Goal: Task Accomplishment & Management: Manage account settings

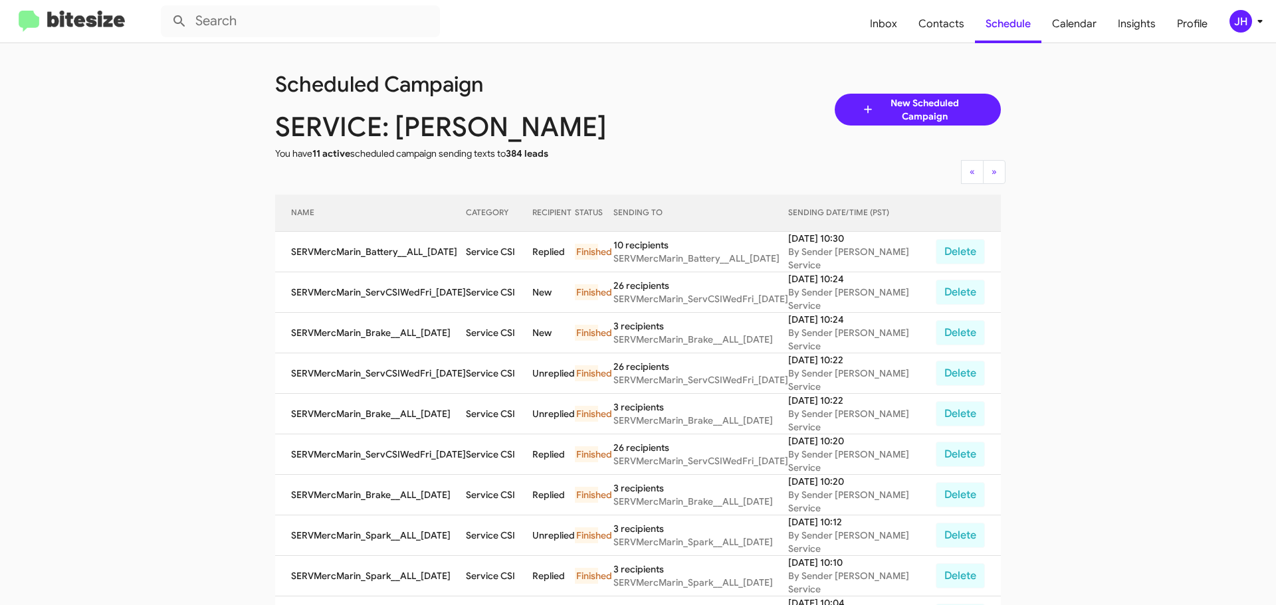
click at [1228, 21] on button "JH" at bounding box center [1239, 21] width 43 height 23
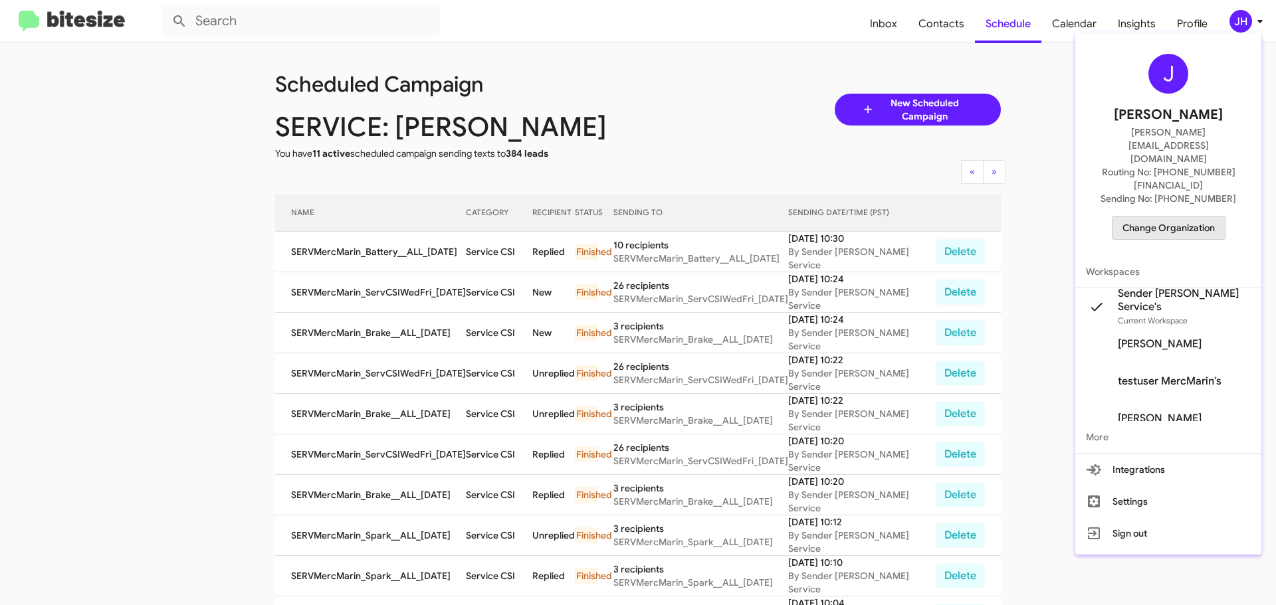
click at [1168, 217] on span "Change Organization" at bounding box center [1168, 228] width 92 height 23
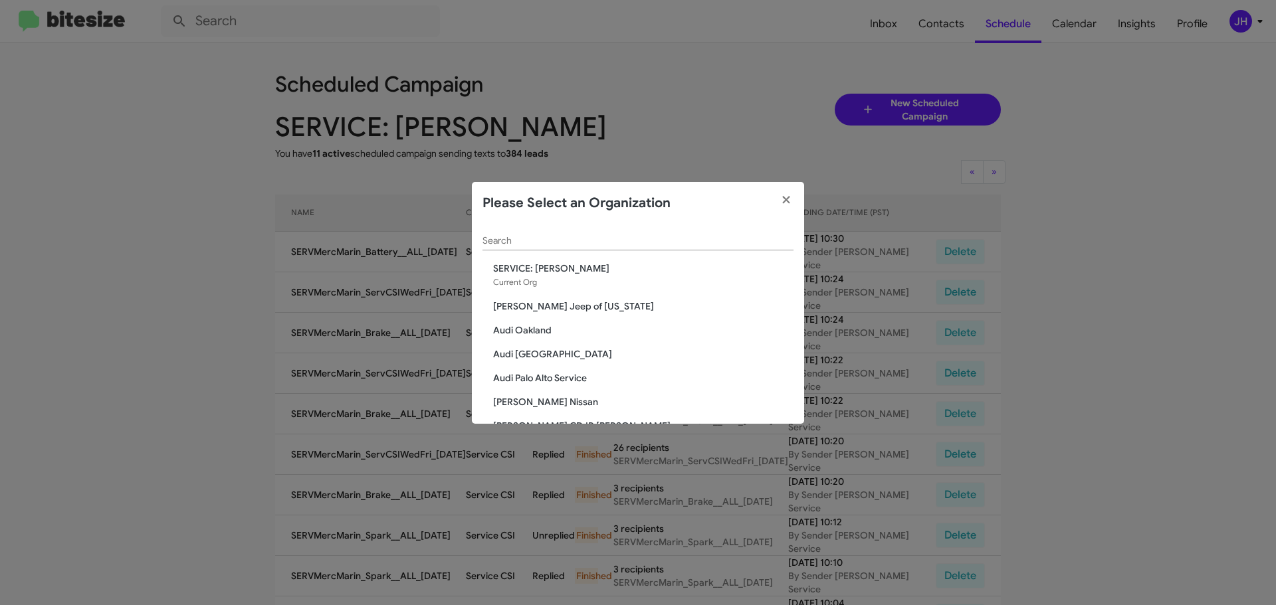
click at [589, 250] on div "Search" at bounding box center [637, 238] width 311 height 26
type input "marin"
click at [577, 303] on span "Marin Luxury Cars" at bounding box center [643, 306] width 300 height 13
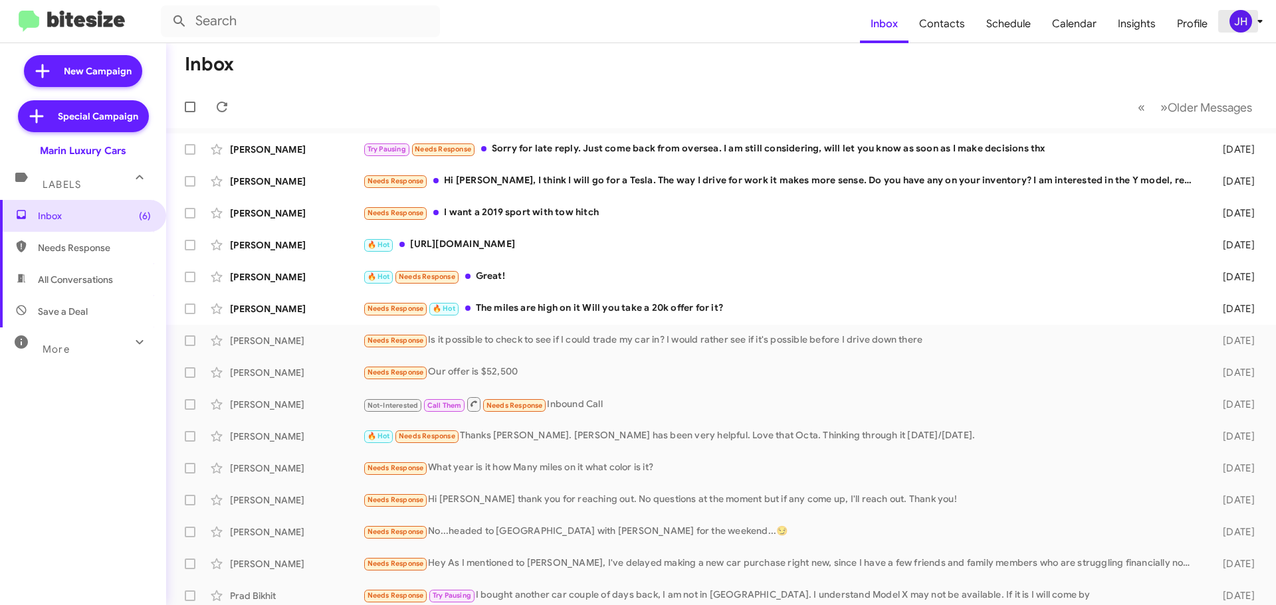
click at [1249, 29] on span "JH" at bounding box center [1249, 21] width 40 height 23
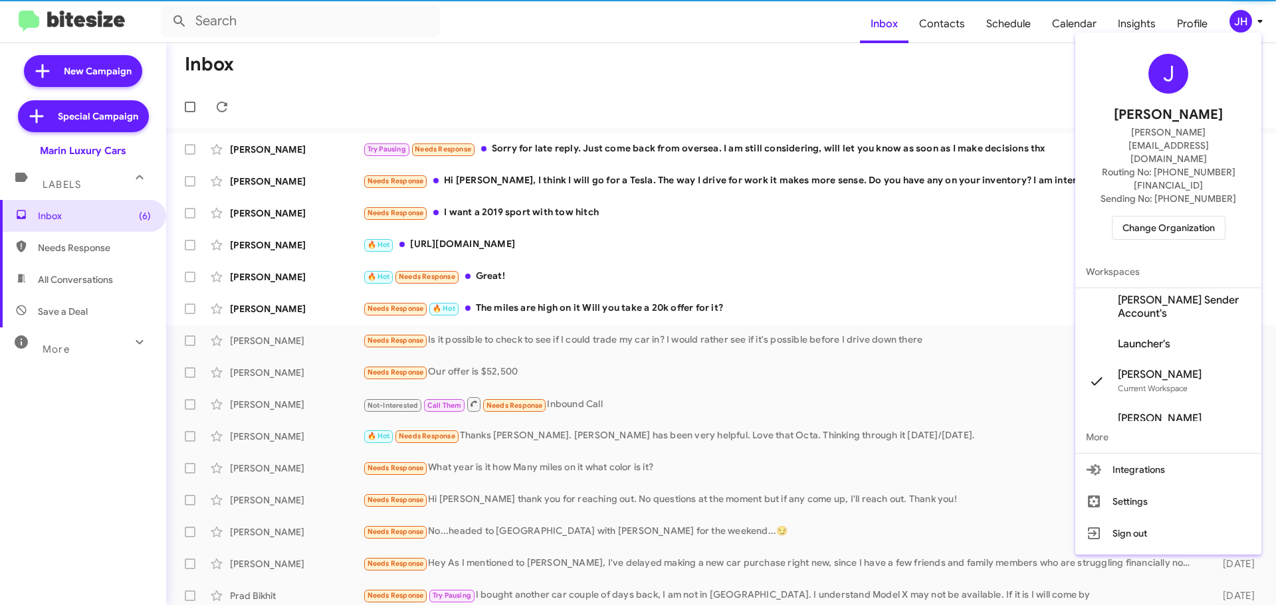
click at [1176, 217] on span "Change Organization" at bounding box center [1168, 228] width 92 height 23
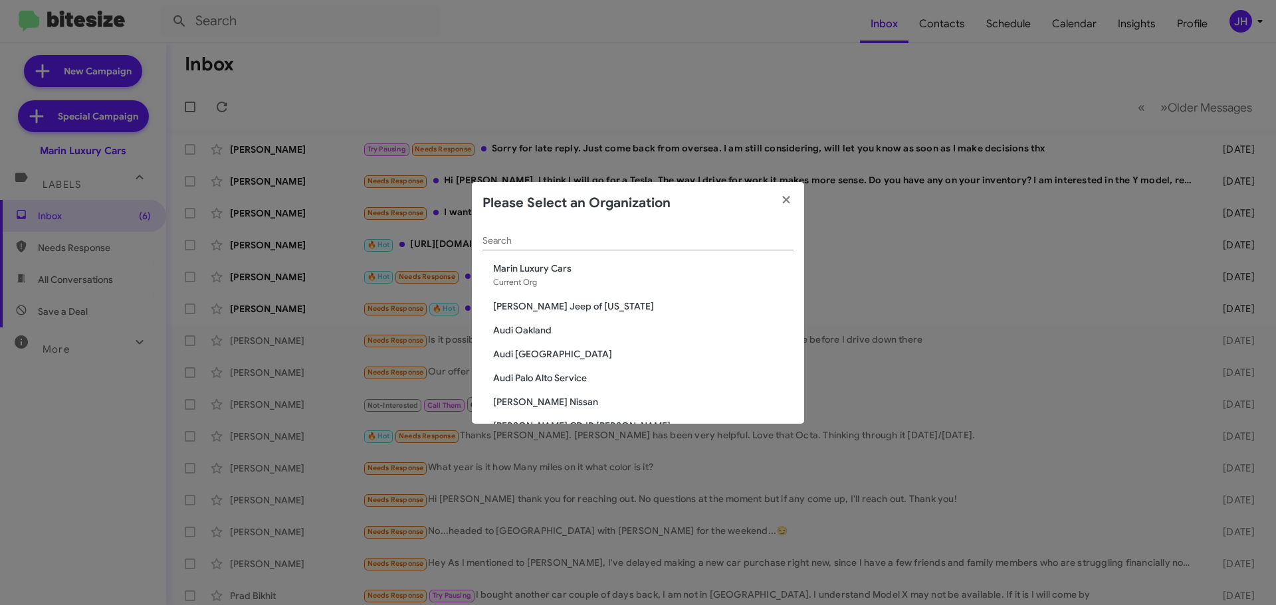
click at [558, 234] on div "Search" at bounding box center [637, 238] width 311 height 26
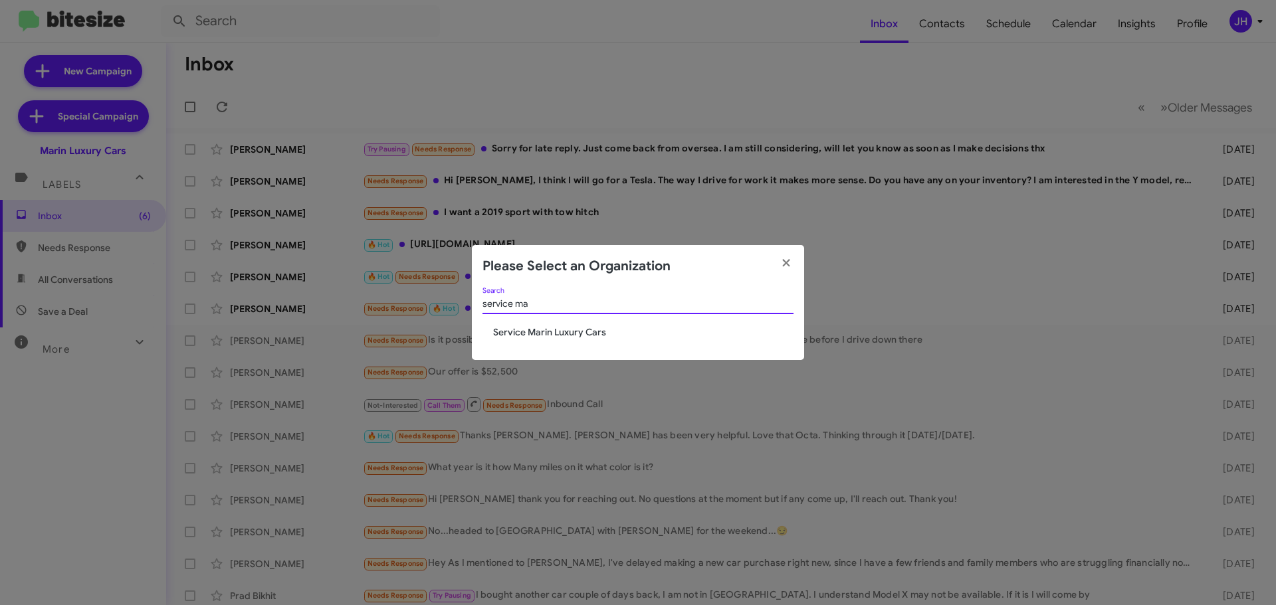
type input "service ma"
click at [585, 328] on span "Service Marin Luxury Cars" at bounding box center [643, 332] width 300 height 13
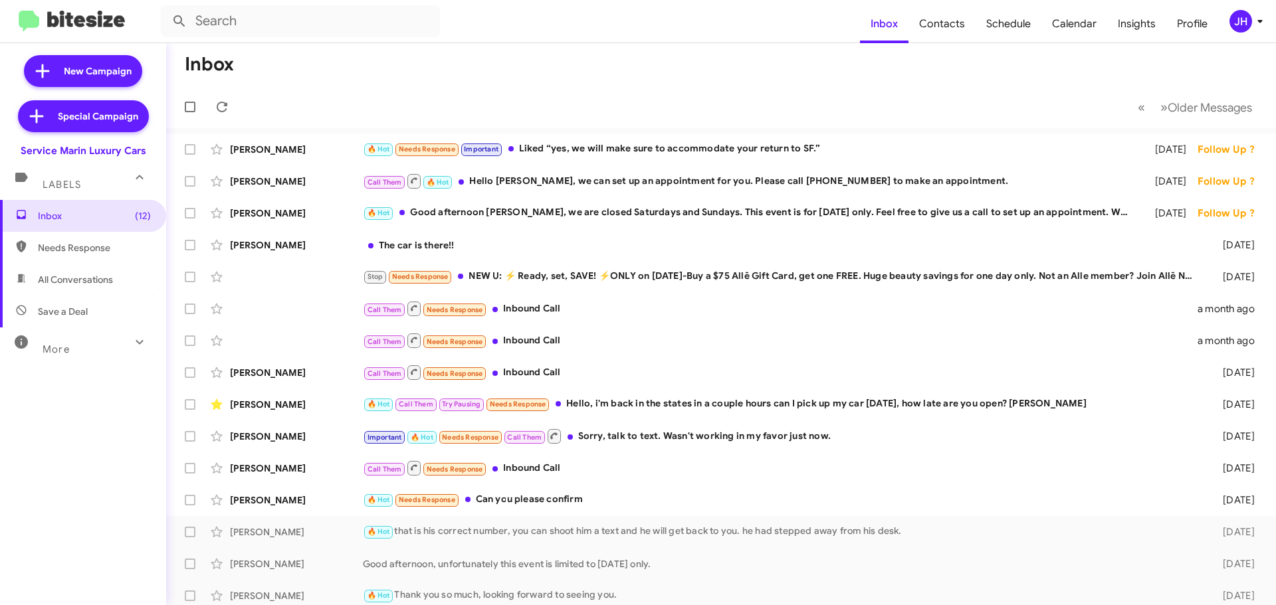
click at [78, 352] on div "More" at bounding box center [70, 344] width 118 height 25
click at [61, 505] on span "Sent" at bounding box center [83, 514] width 166 height 32
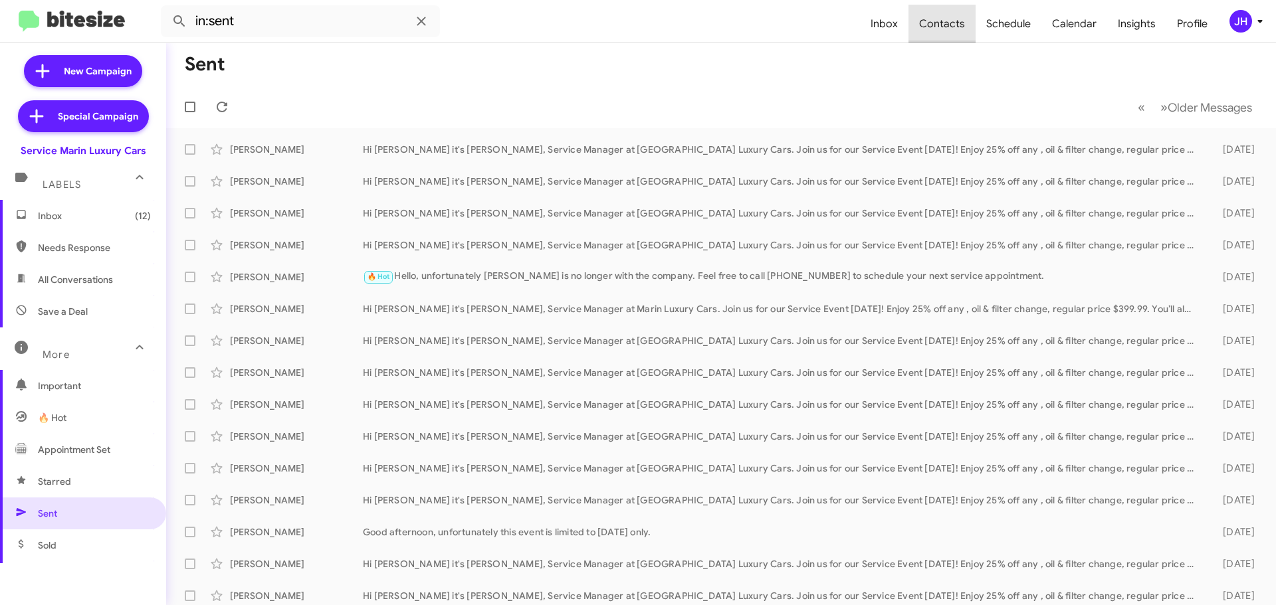
click at [957, 21] on span "Contacts" at bounding box center [941, 24] width 67 height 39
type input "in:groups"
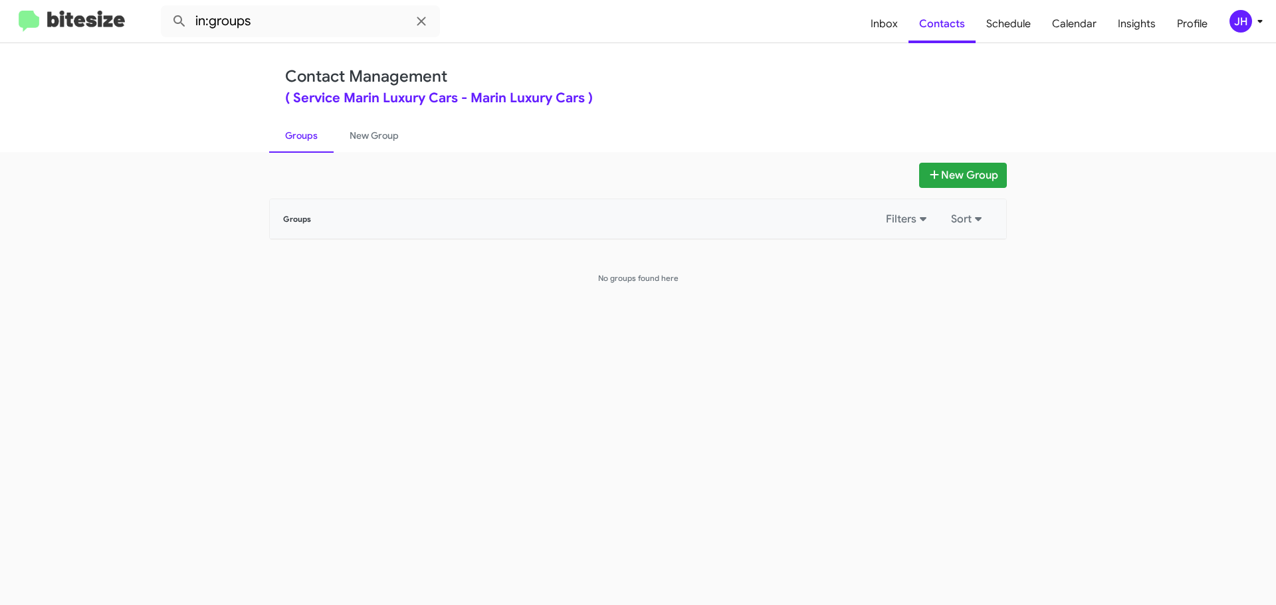
click at [1263, 5] on mat-toolbar "in:groups Inbox Contacts Schedule Calendar Insights Profile JH" at bounding box center [638, 21] width 1276 height 43
click at [1250, 27] on div "JH" at bounding box center [1240, 21] width 23 height 23
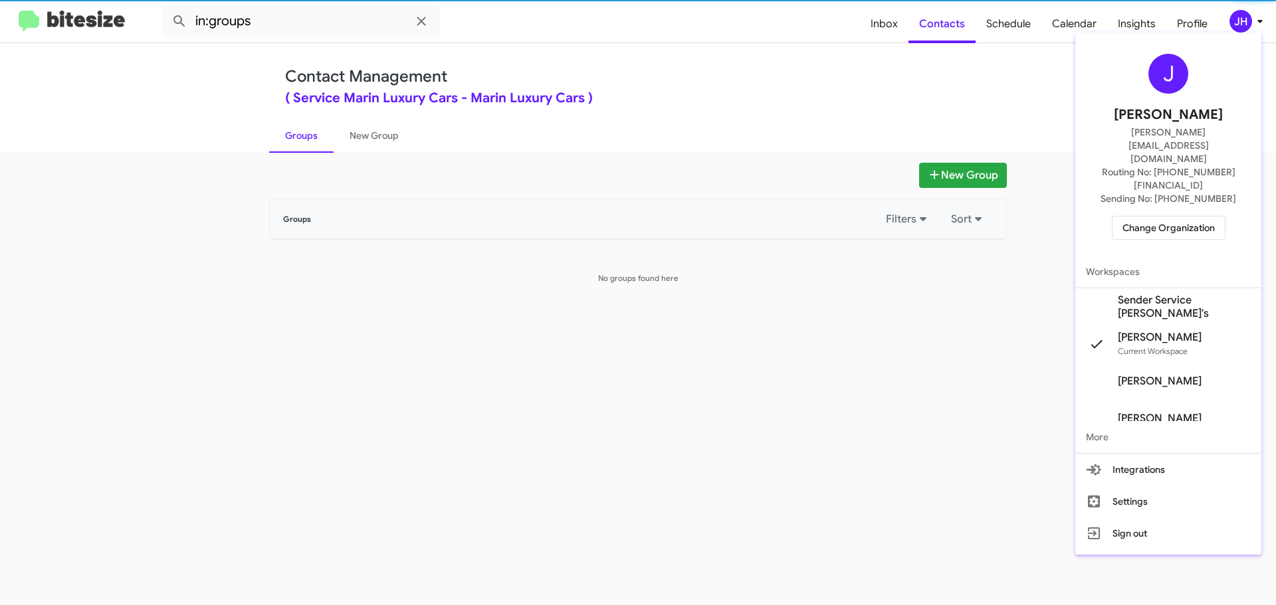
click at [1182, 294] on span "Sender Service Marin Luxury's" at bounding box center [1184, 307] width 133 height 27
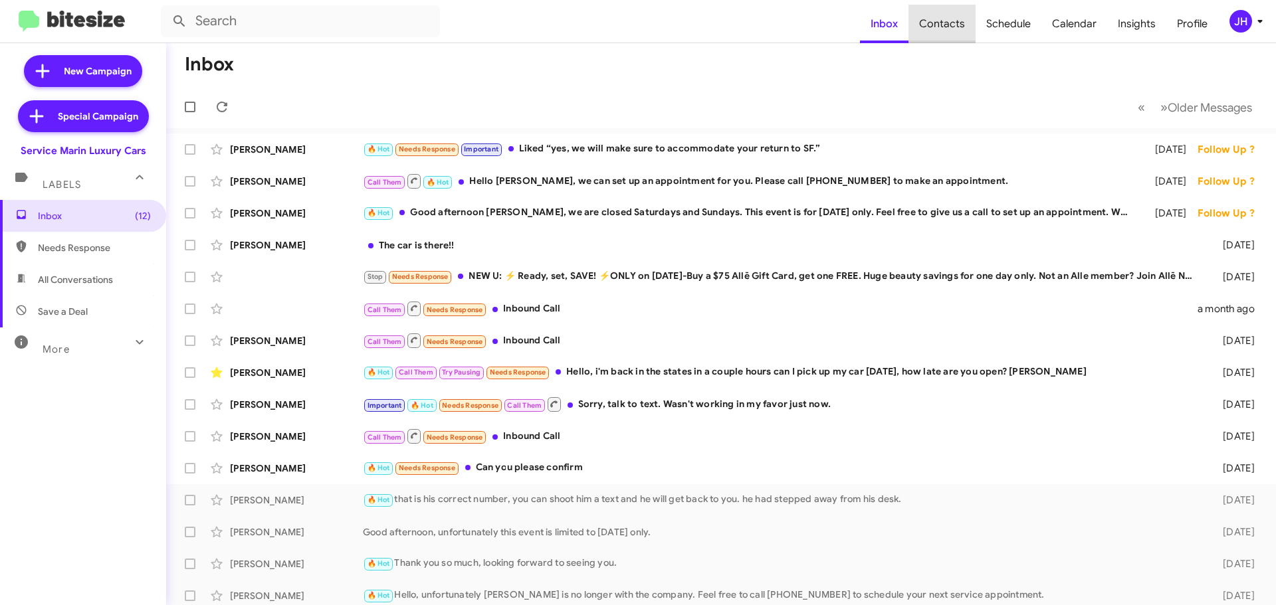
click at [957, 30] on span "Contacts" at bounding box center [941, 24] width 67 height 39
type input "in:groups"
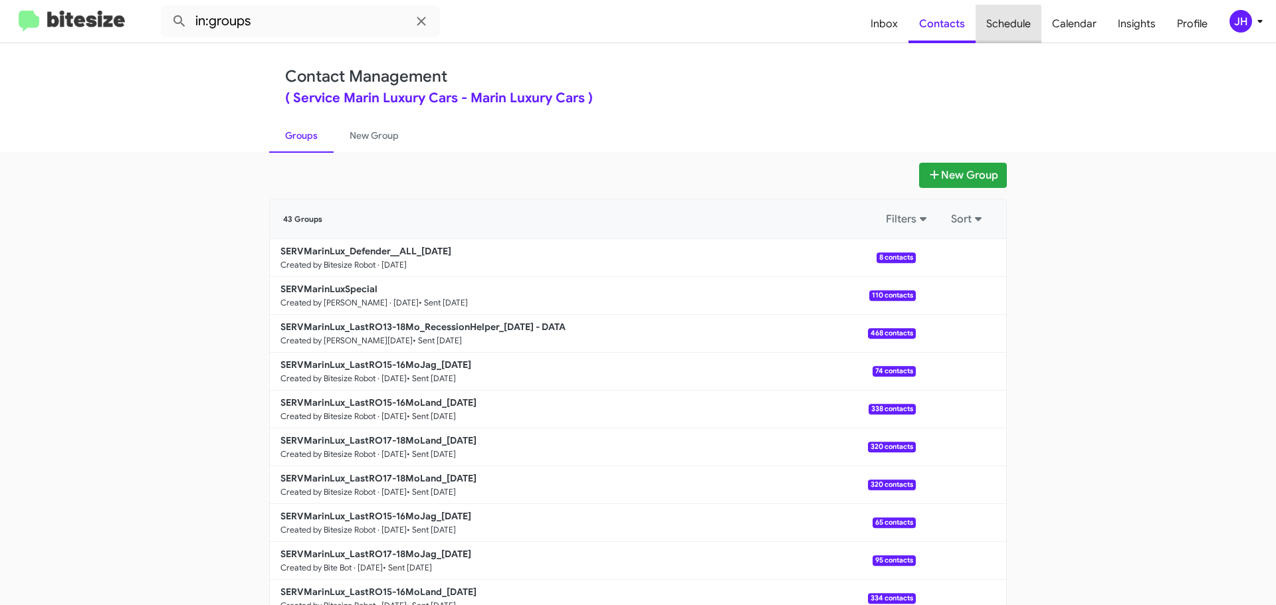
click at [993, 29] on span "Schedule" at bounding box center [1009, 24] width 66 height 39
